Goal: Information Seeking & Learning: Understand process/instructions

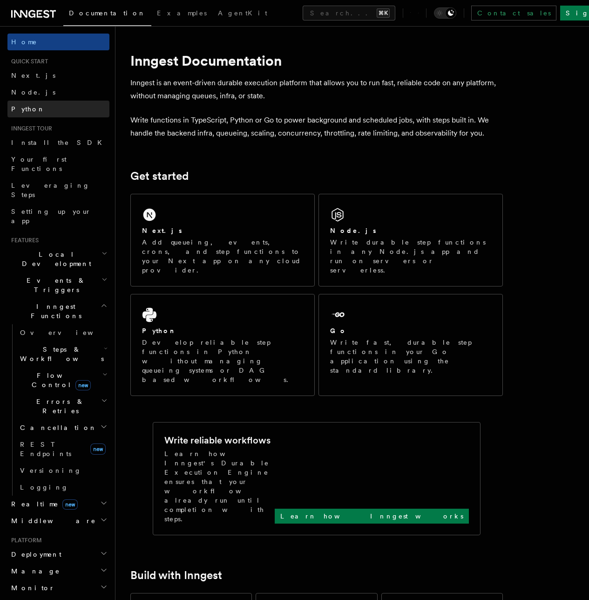
click at [22, 108] on span "Python" at bounding box center [28, 108] width 34 height 7
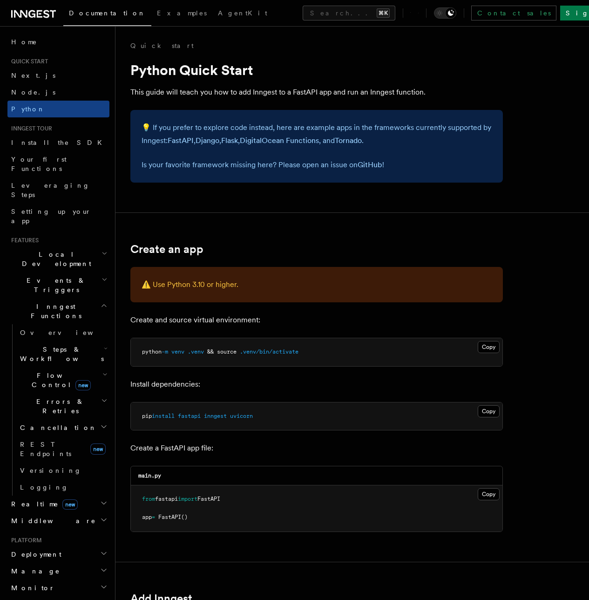
click at [20, 566] on span "Manage" at bounding box center [33, 570] width 53 height 9
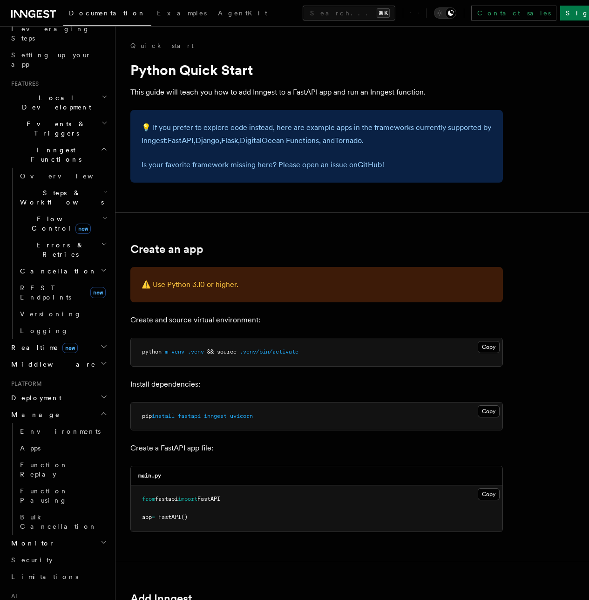
click at [25, 538] on span "Monitor" at bounding box center [30, 542] width 47 height 9
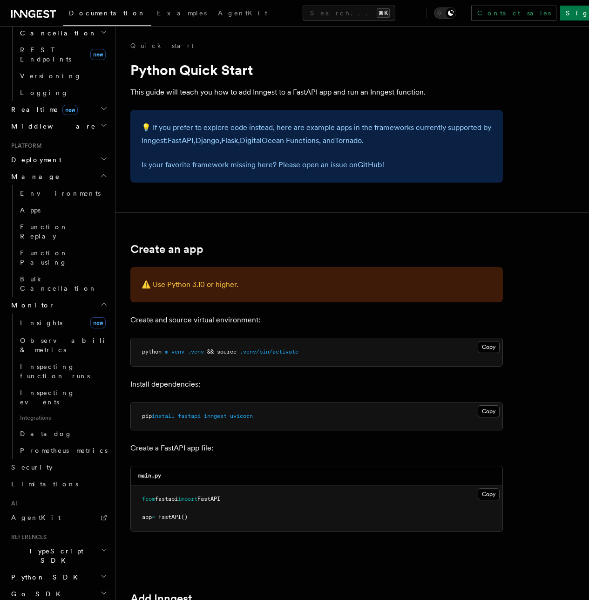
scroll to position [399, 0]
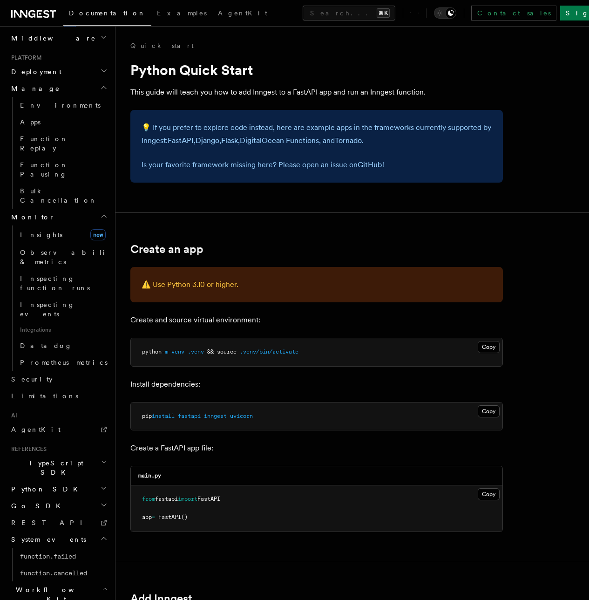
click at [22, 484] on span "Python SDK" at bounding box center [45, 488] width 76 height 9
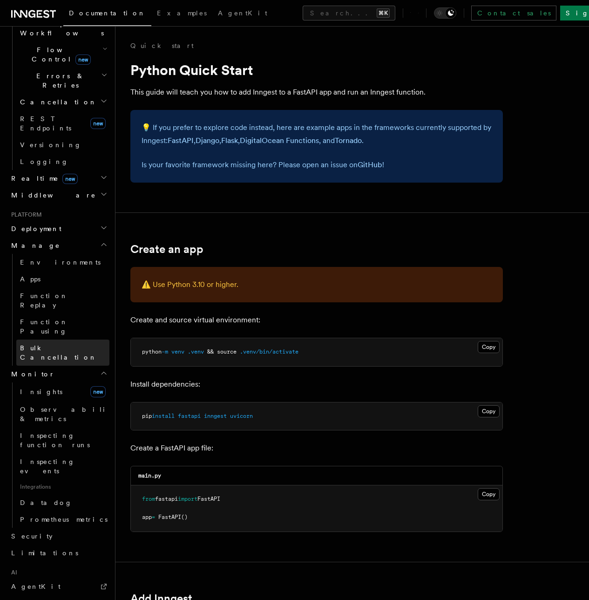
click at [27, 344] on span "Bulk Cancellation" at bounding box center [58, 352] width 77 height 17
